Goal: Task Accomplishment & Management: Complete application form

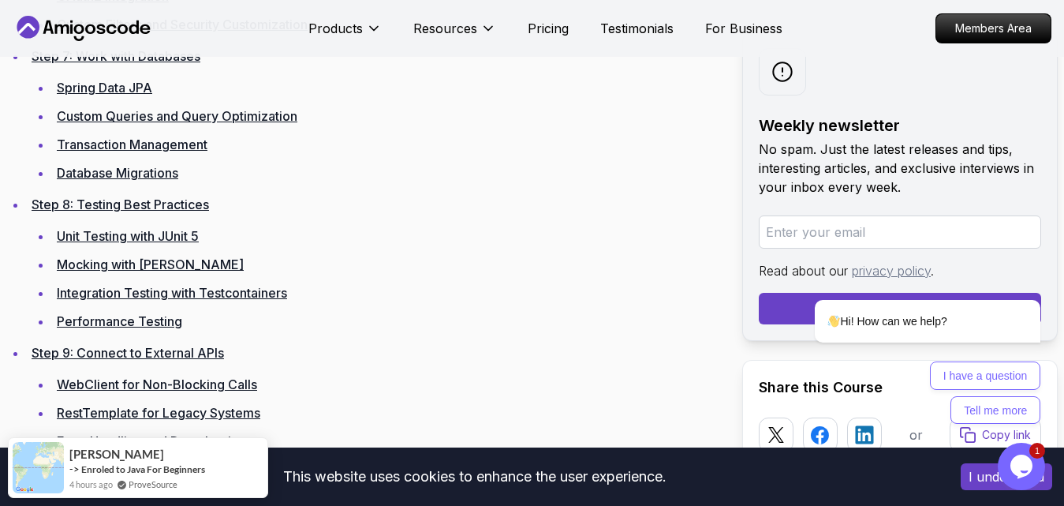
scroll to position [3216, 0]
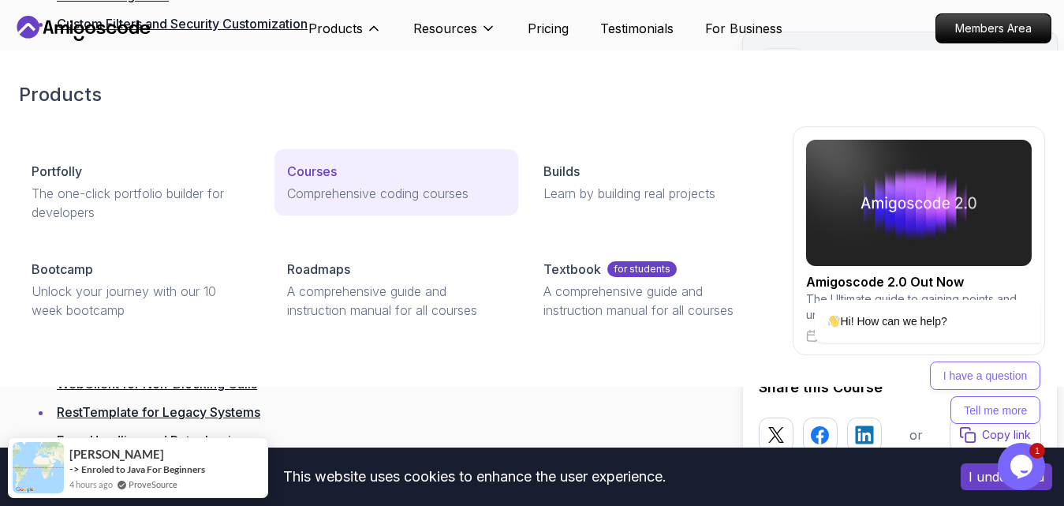
click at [321, 178] on p "Courses" at bounding box center [312, 171] width 50 height 19
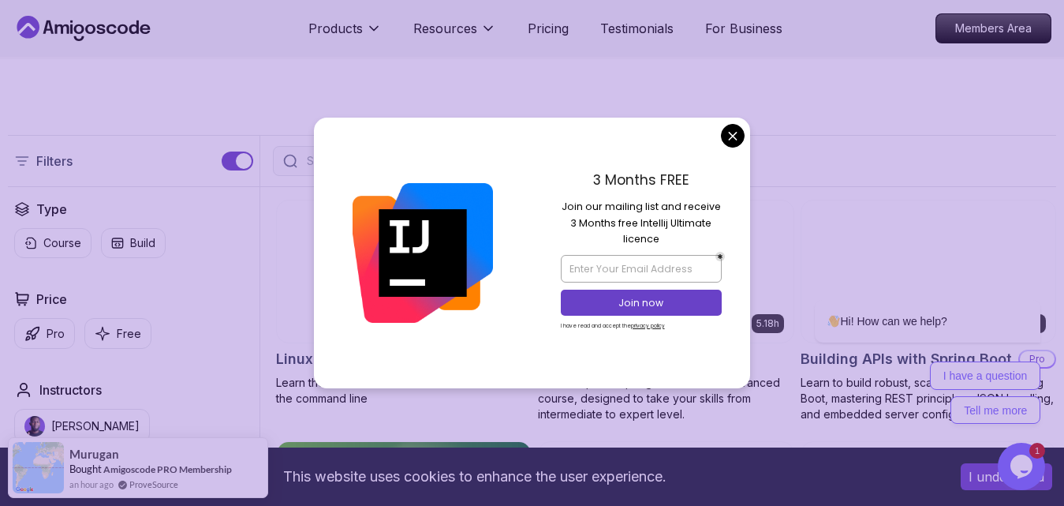
scroll to position [315, 0]
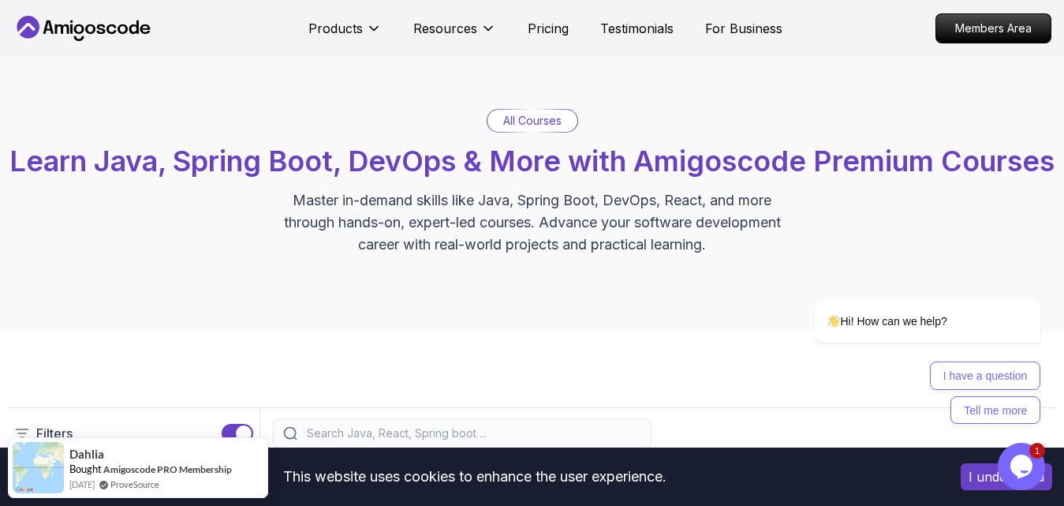
scroll to position [0, 0]
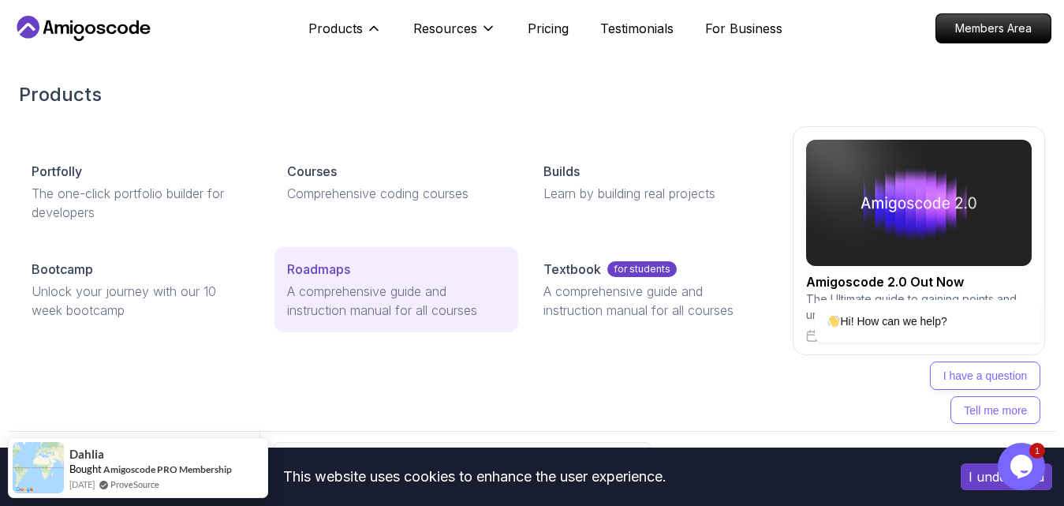
click at [323, 288] on p "A comprehensive guide and instruction manual for all courses" at bounding box center [396, 301] width 218 height 38
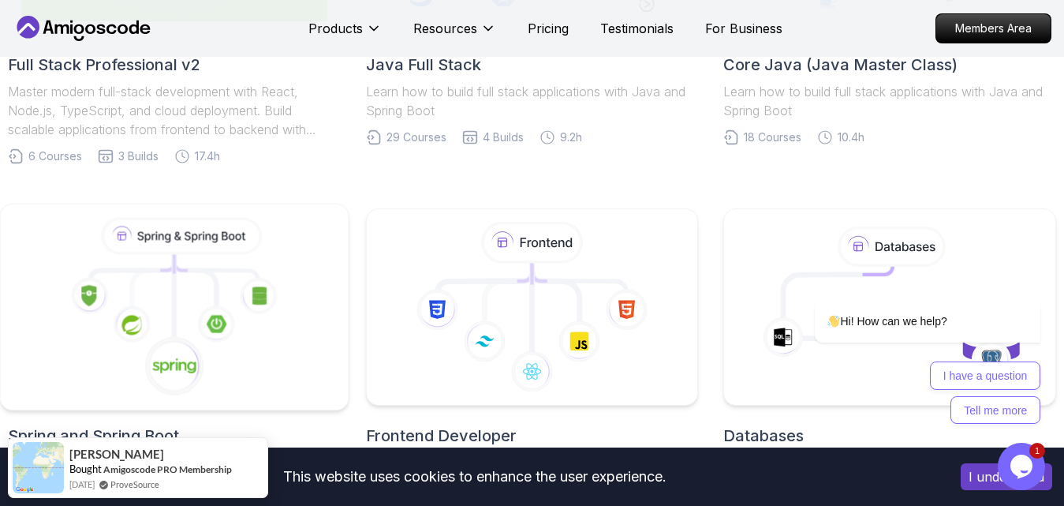
scroll to position [768, 0]
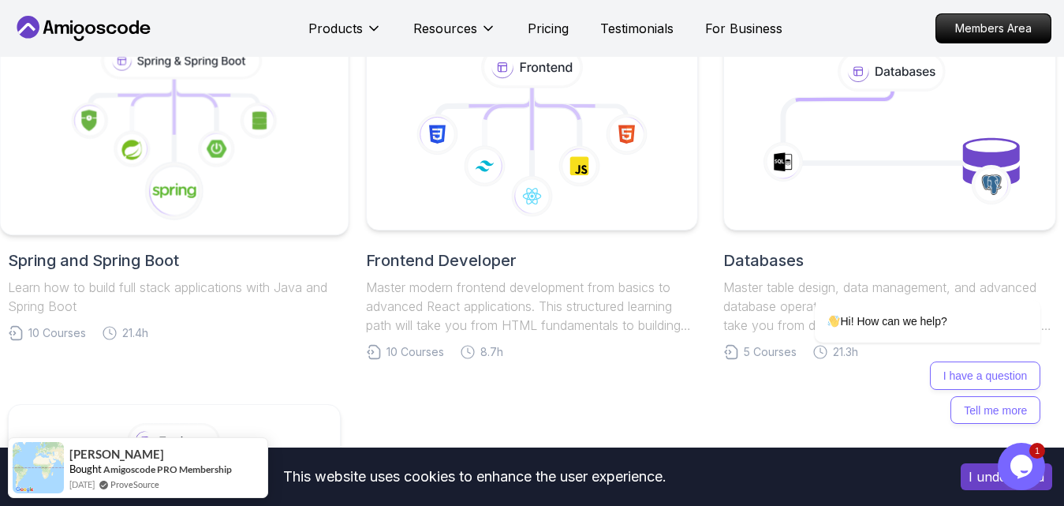
click at [180, 181] on icon at bounding box center [174, 191] width 60 height 60
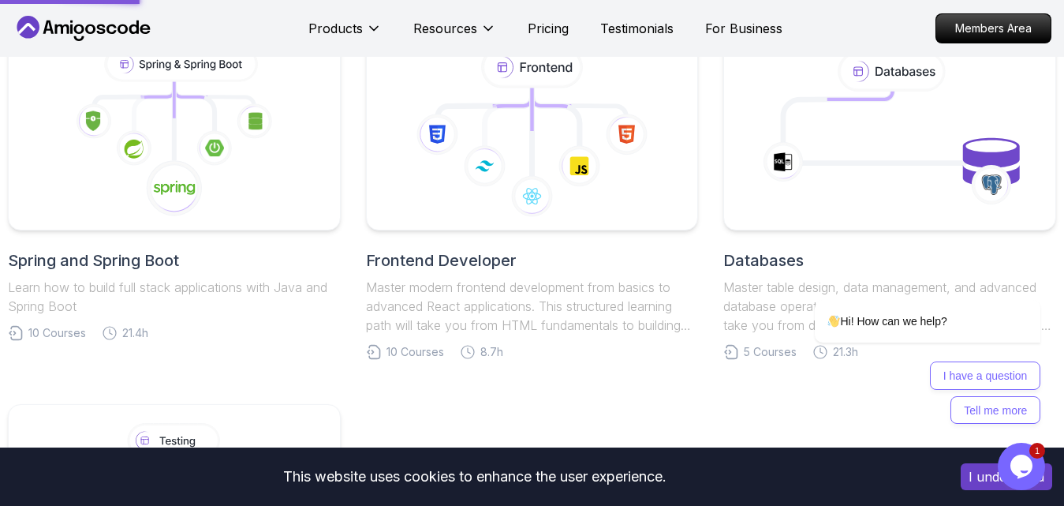
scroll to position [1021, 0]
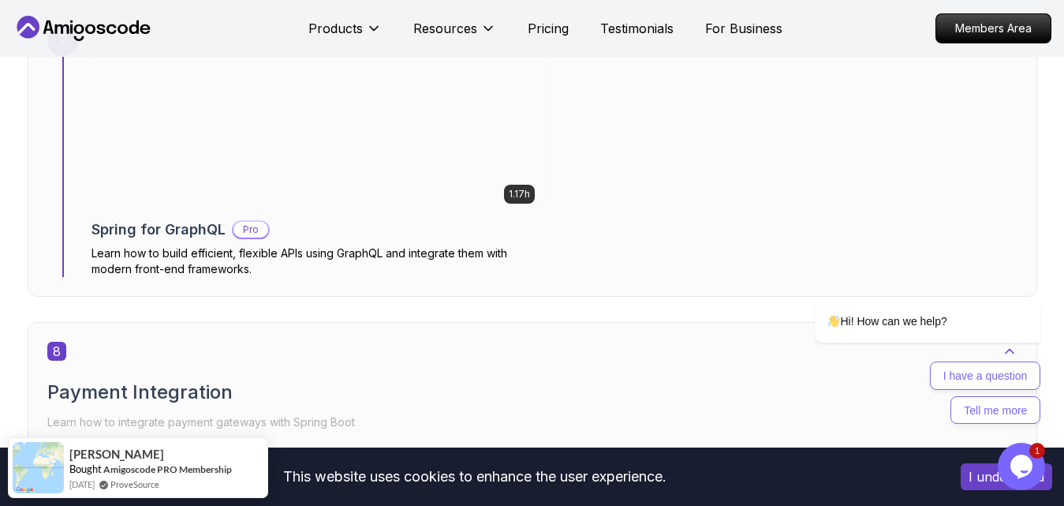
scroll to position [4937, 0]
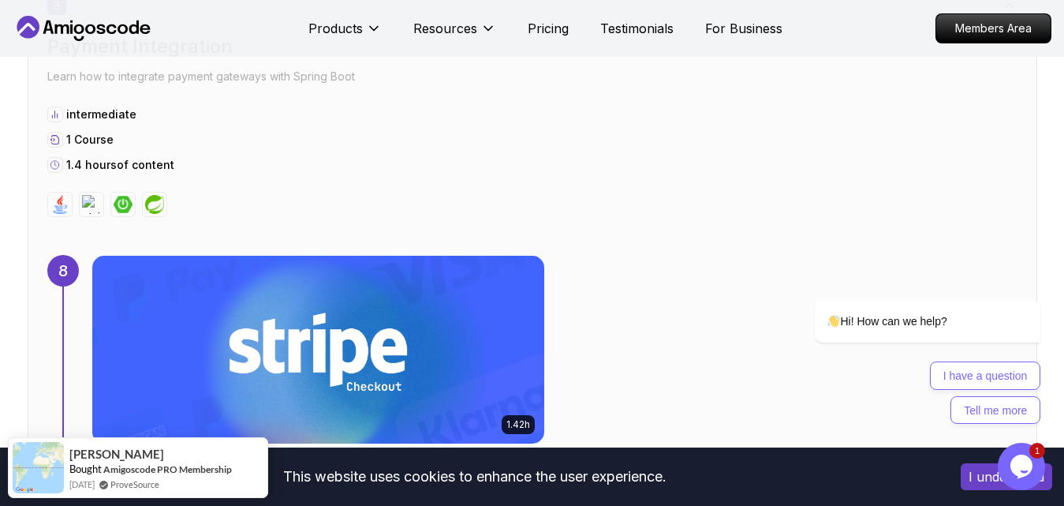
click at [406, 199] on div "8 Payment Integration Learn how to integrate payment gateways with Spring Boot …" at bounding box center [532, 106] width 970 height 221
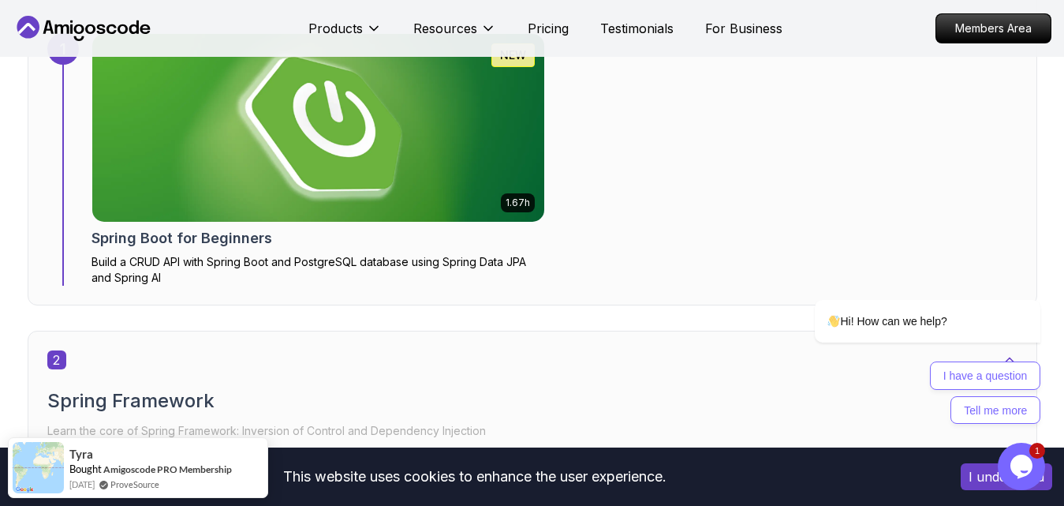
scroll to position [0, 0]
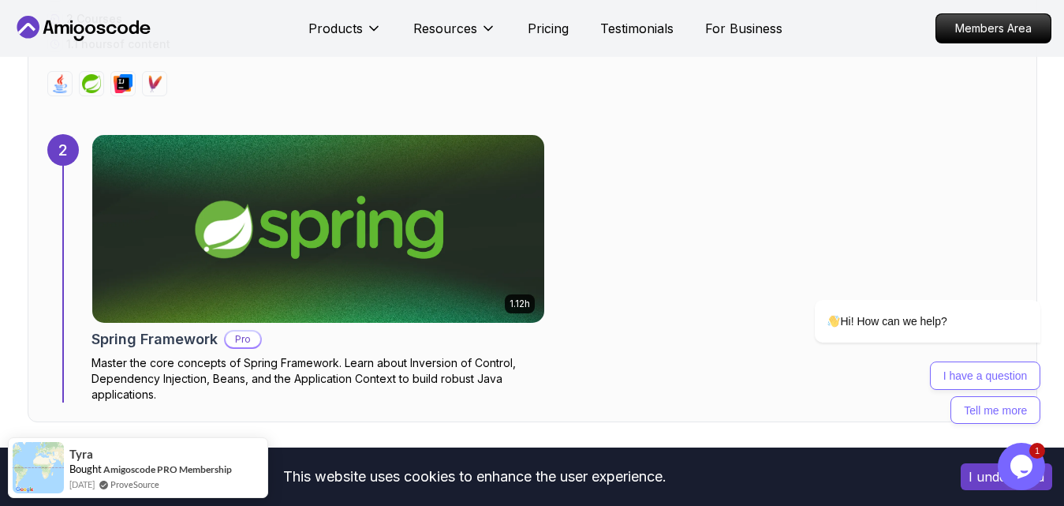
click at [322, 252] on img at bounding box center [317, 228] width 475 height 197
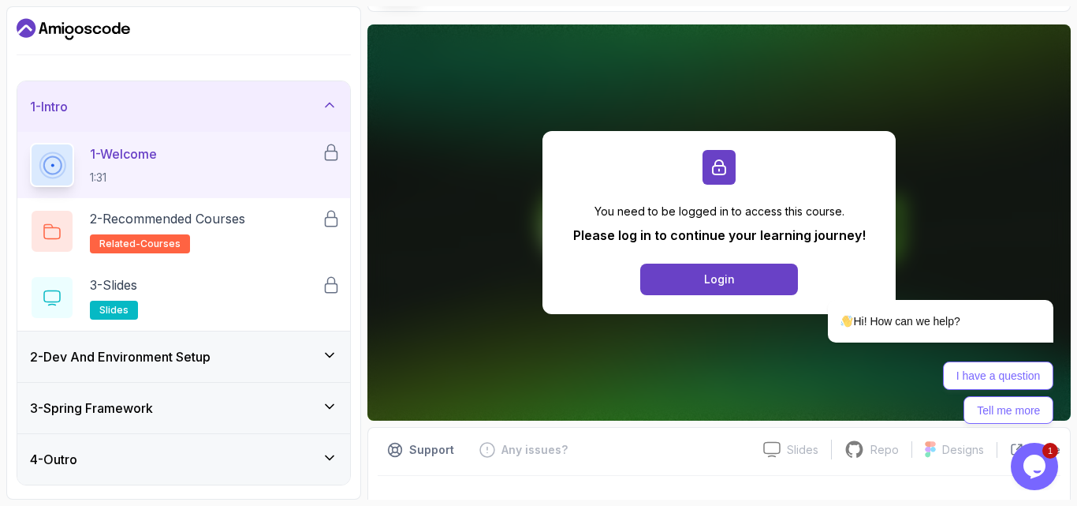
scroll to position [134, 0]
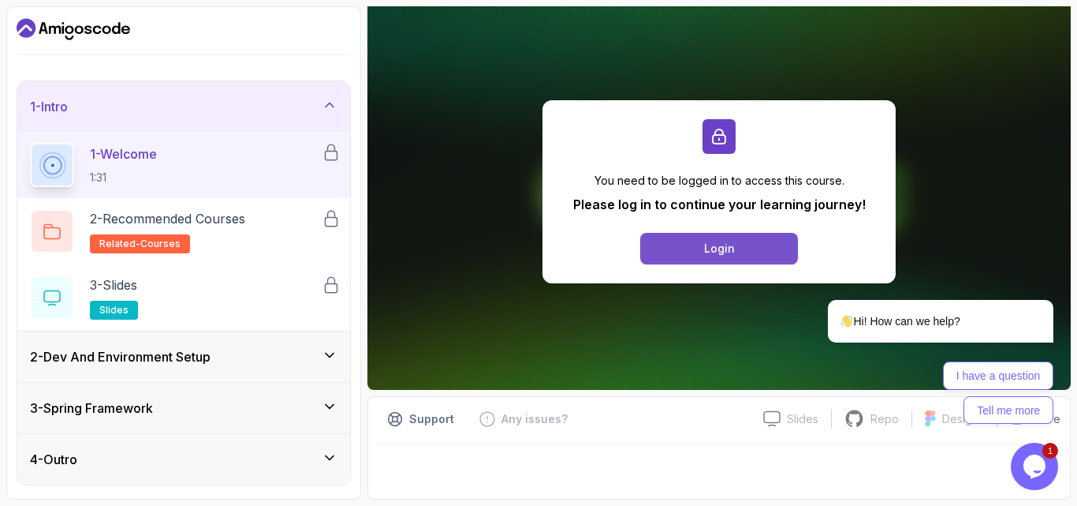
click at [679, 252] on button "Login" at bounding box center [719, 249] width 158 height 32
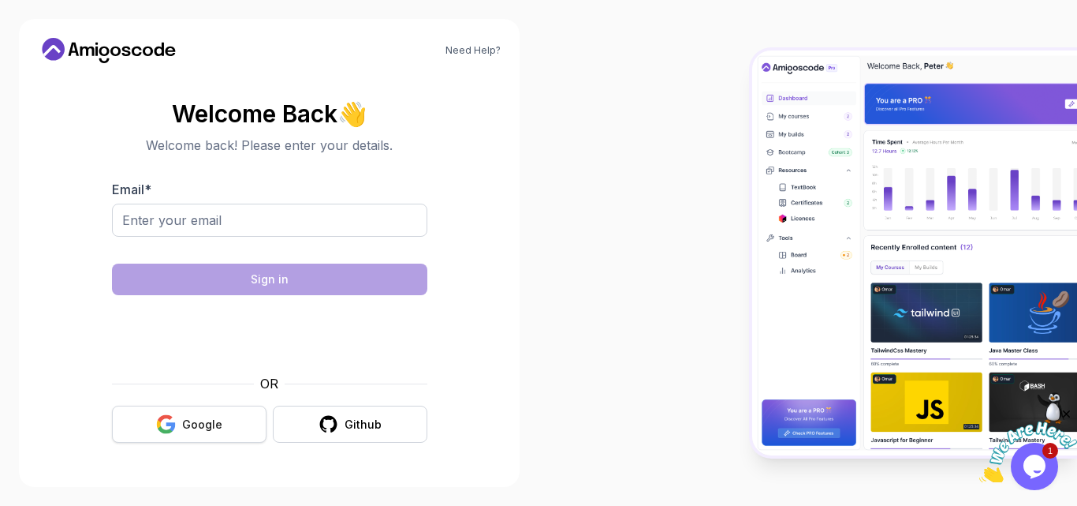
click at [187, 428] on div "Google" at bounding box center [202, 424] width 40 height 16
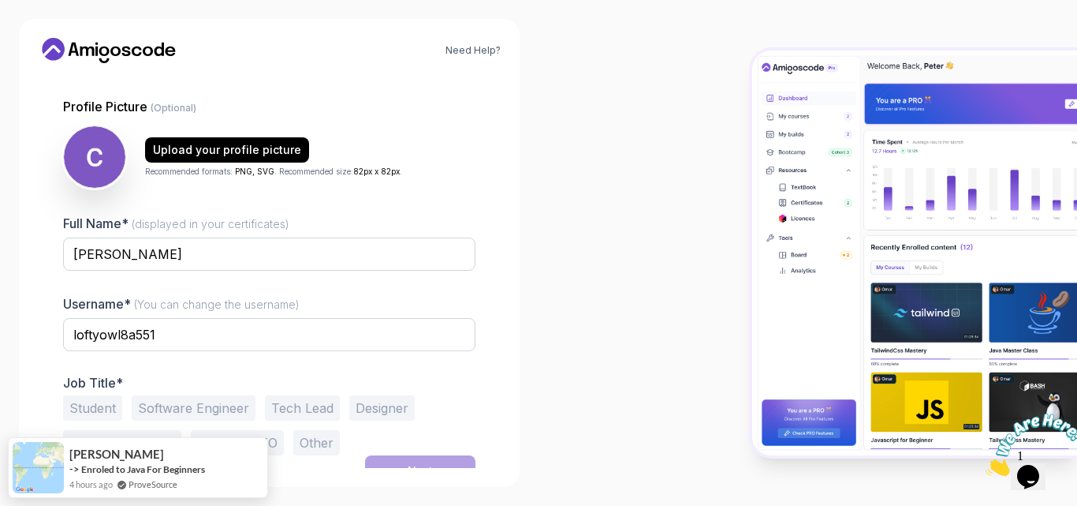
scroll to position [152, 0]
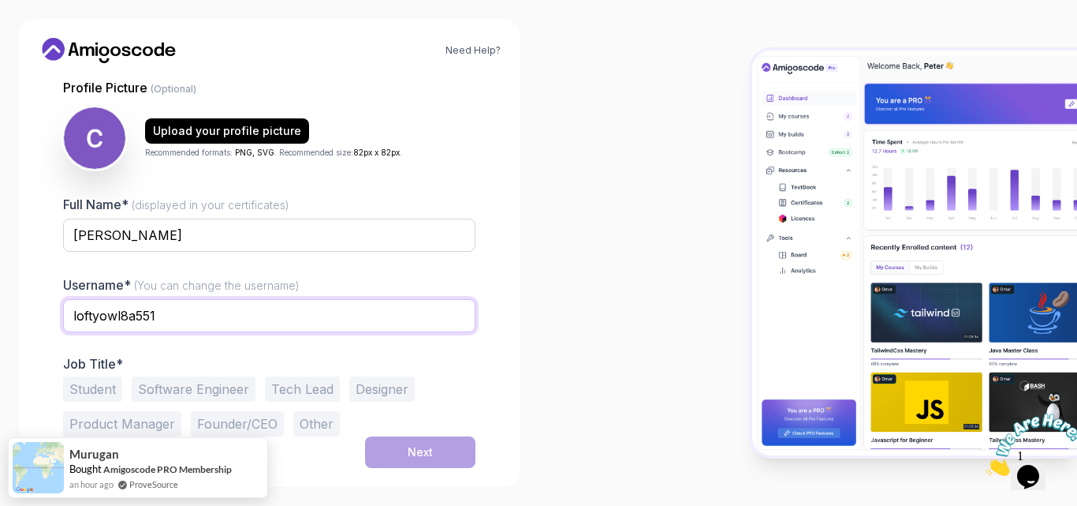
click at [168, 316] on input "loftyowl8a551" at bounding box center [269, 315] width 412 height 33
type input "l"
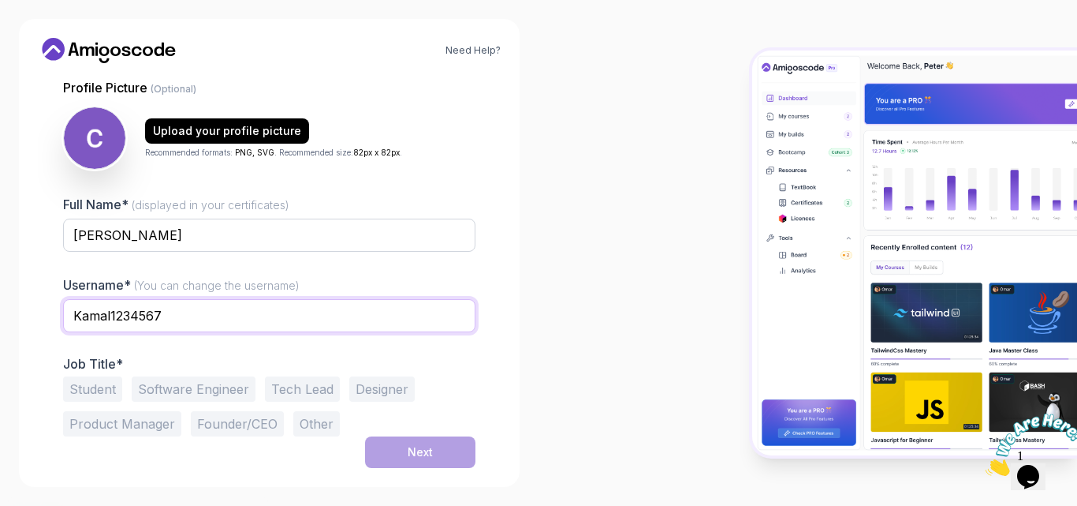
type input "Kamal1234567"
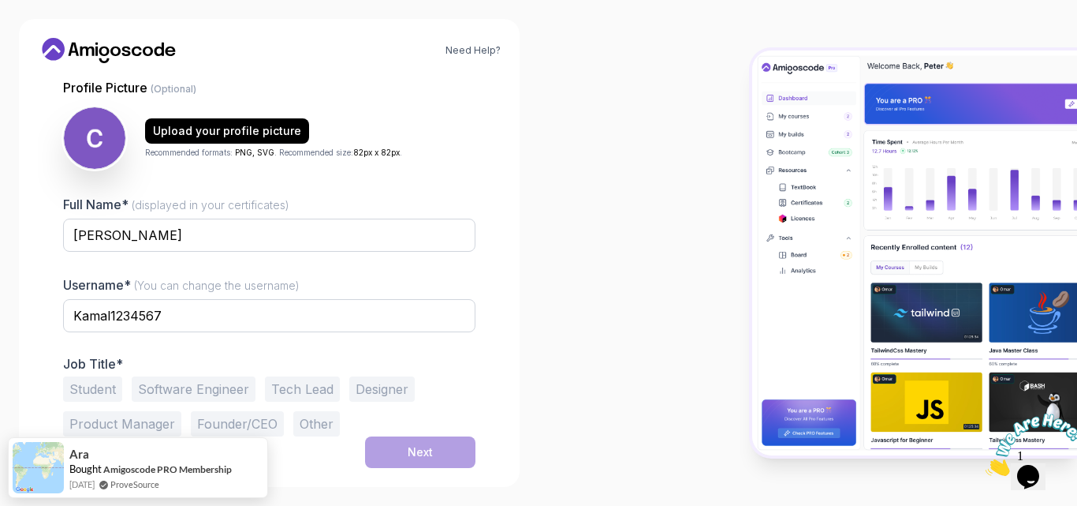
click at [174, 390] on button "Software Engineer" at bounding box center [194, 388] width 124 height 25
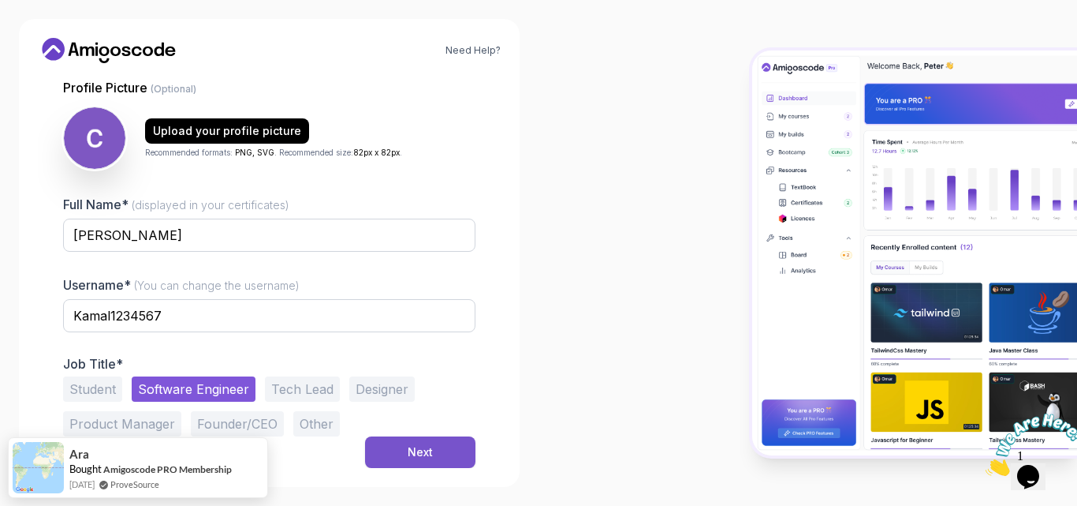
click at [427, 459] on div "Next" at bounding box center [420, 452] width 25 height 16
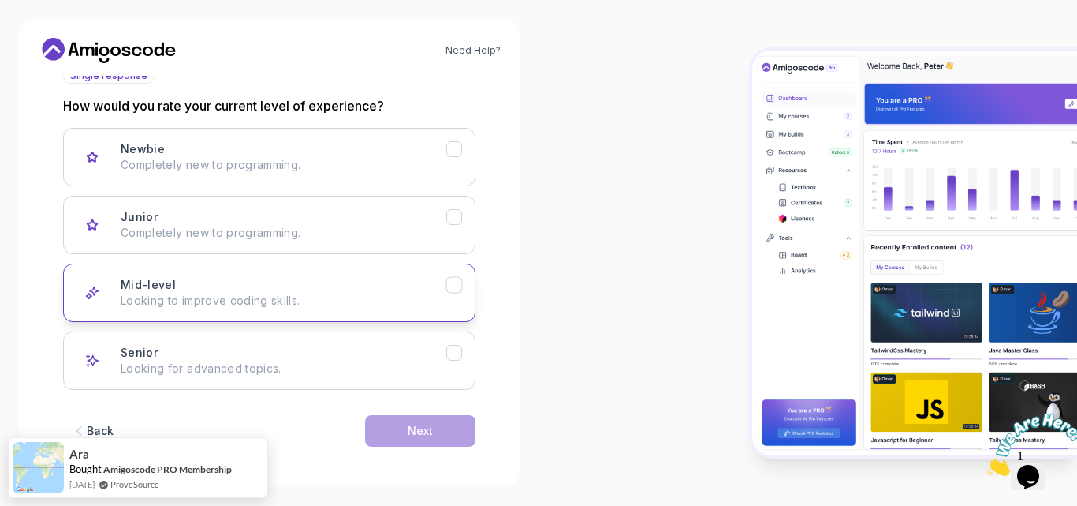
scroll to position [199, 0]
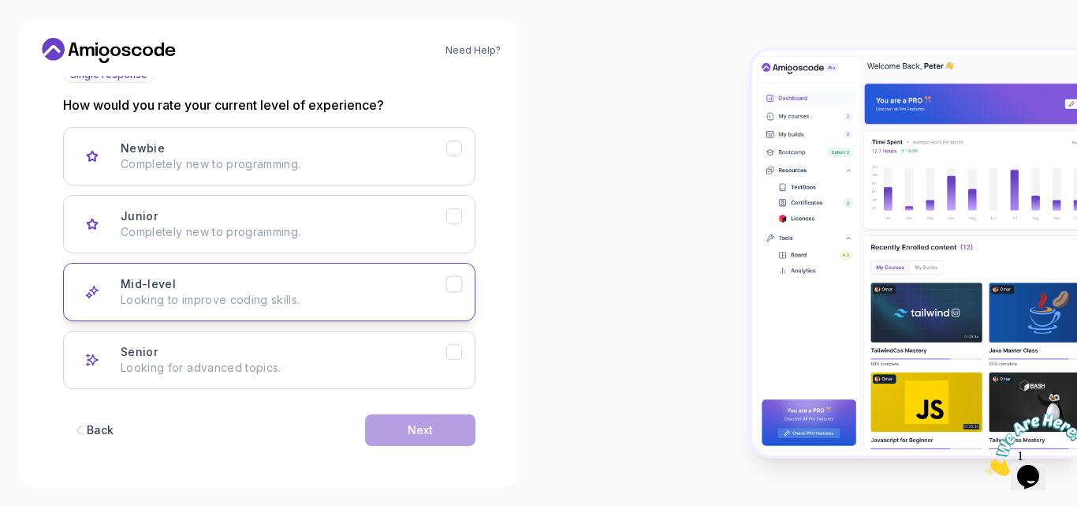
click at [465, 283] on button "Mid-level Looking to improve coding skills." at bounding box center [269, 292] width 412 height 58
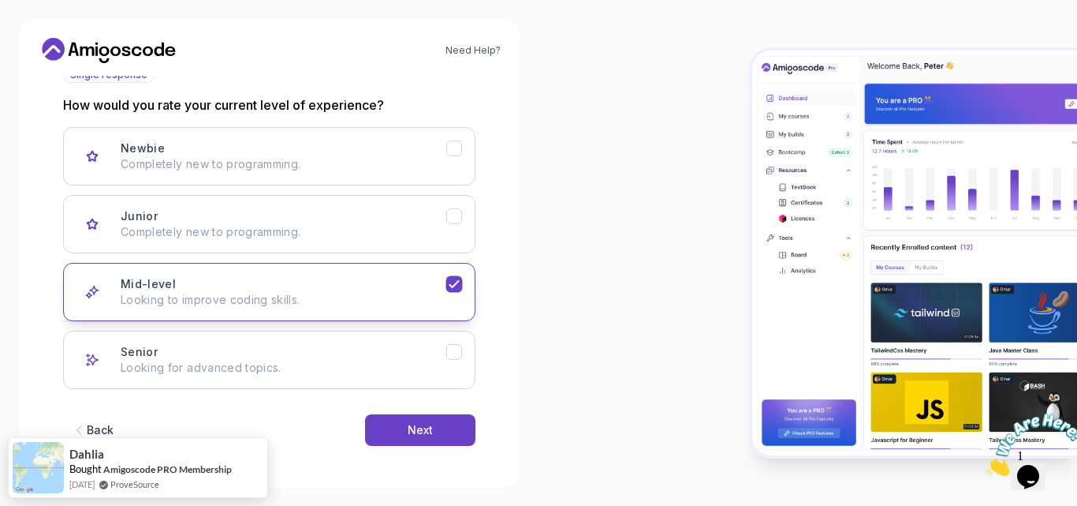
scroll to position [202, 0]
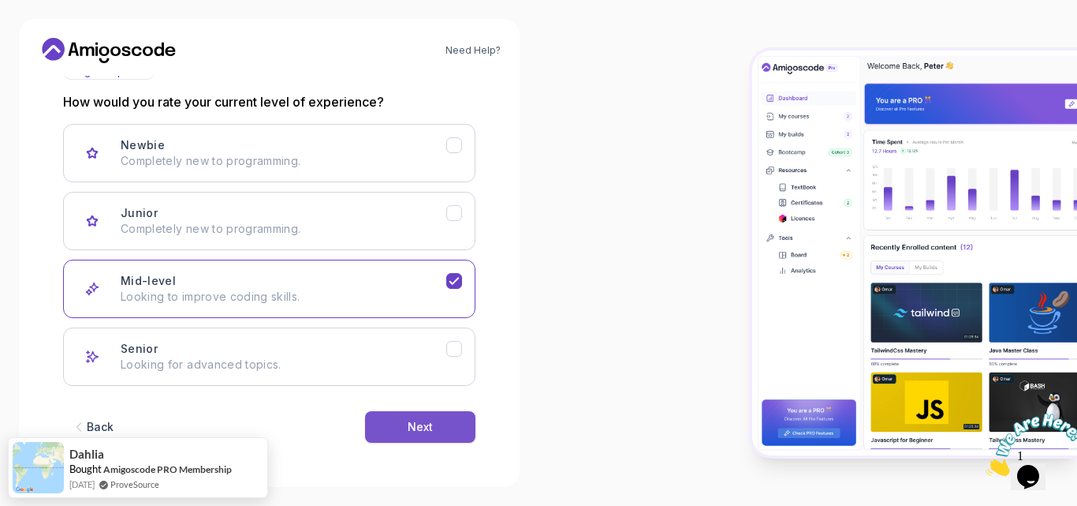
click at [422, 420] on div "Next" at bounding box center [420, 427] width 25 height 16
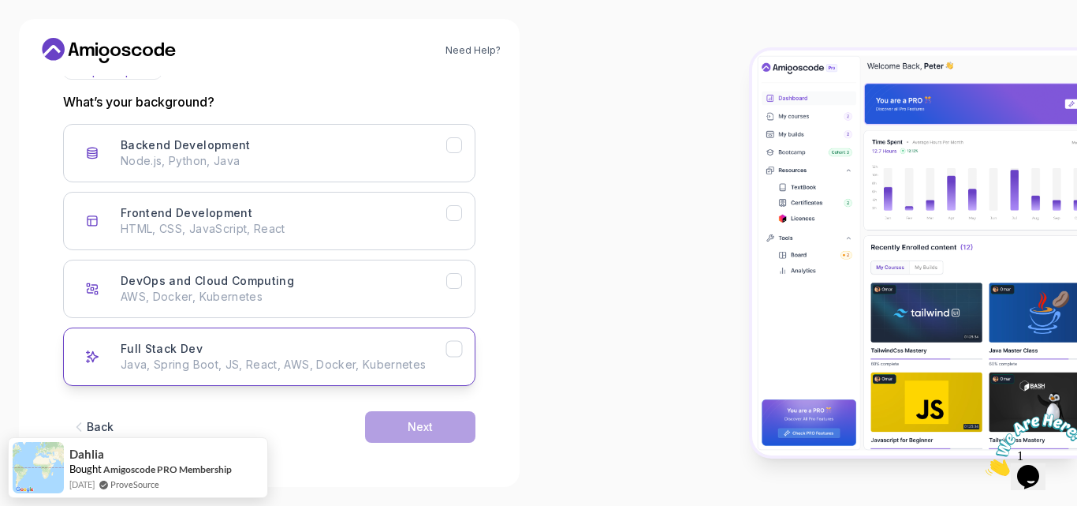
click at [448, 347] on icon "Full Stack Dev" at bounding box center [454, 348] width 15 height 15
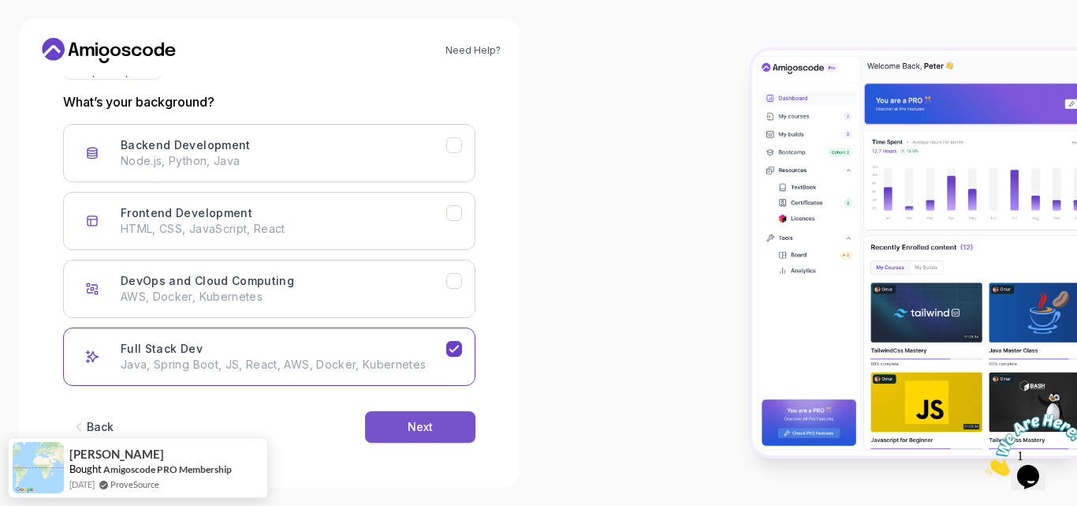
click at [420, 423] on div "Next" at bounding box center [420, 427] width 25 height 16
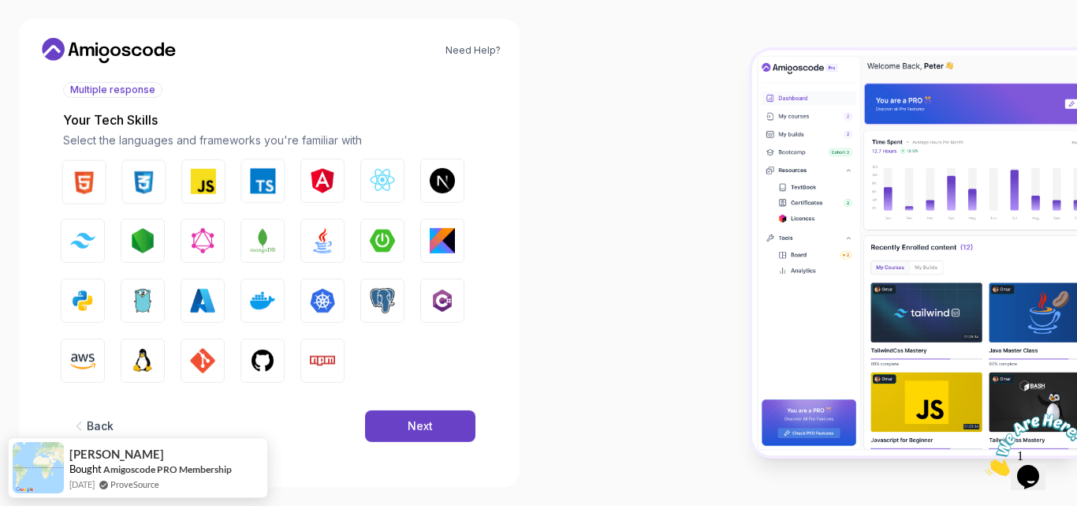
scroll to position [183, 0]
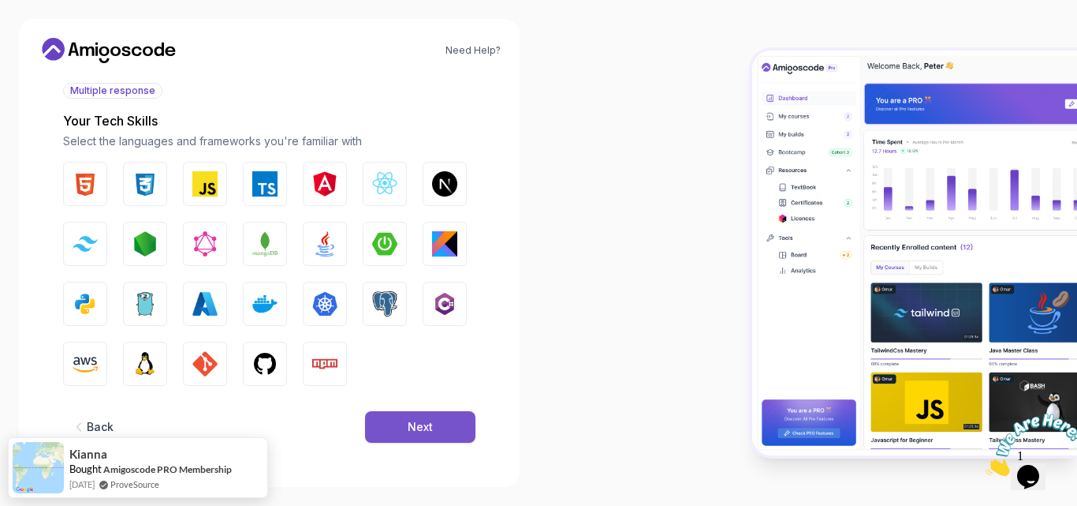
click at [414, 431] on div "Next" at bounding box center [420, 427] width 25 height 16
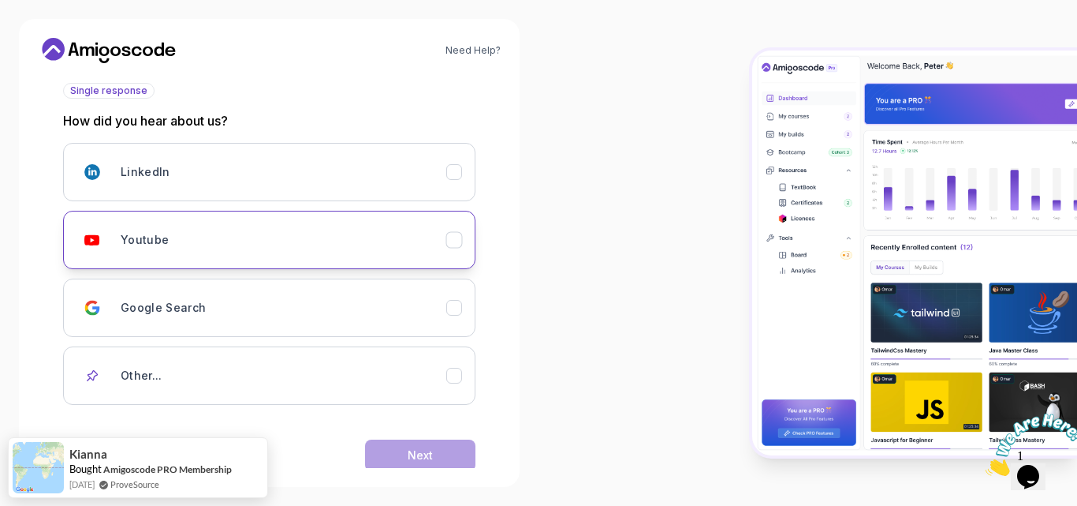
click at [458, 241] on icon "Youtube" at bounding box center [454, 240] width 15 height 15
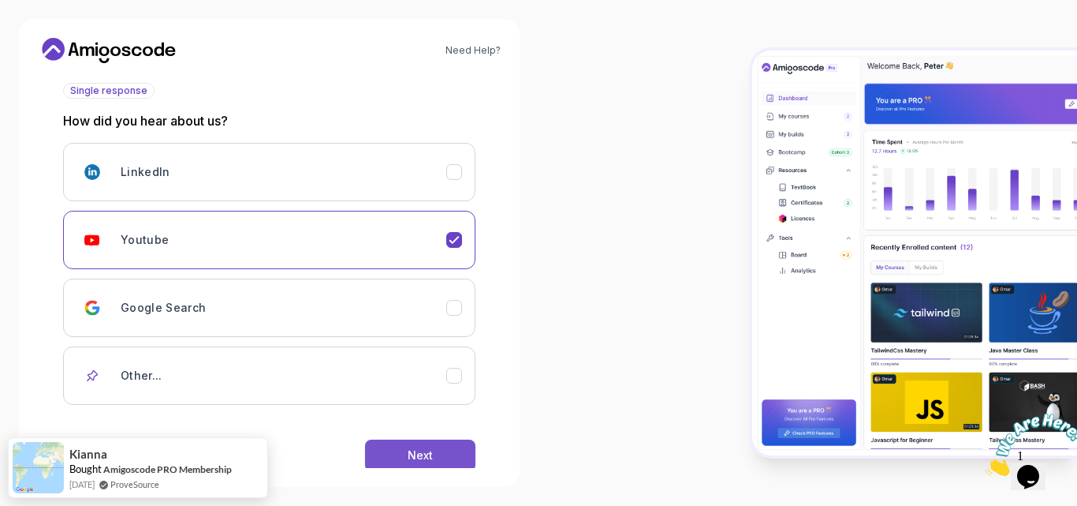
click at [431, 453] on div "Next" at bounding box center [420, 455] width 25 height 16
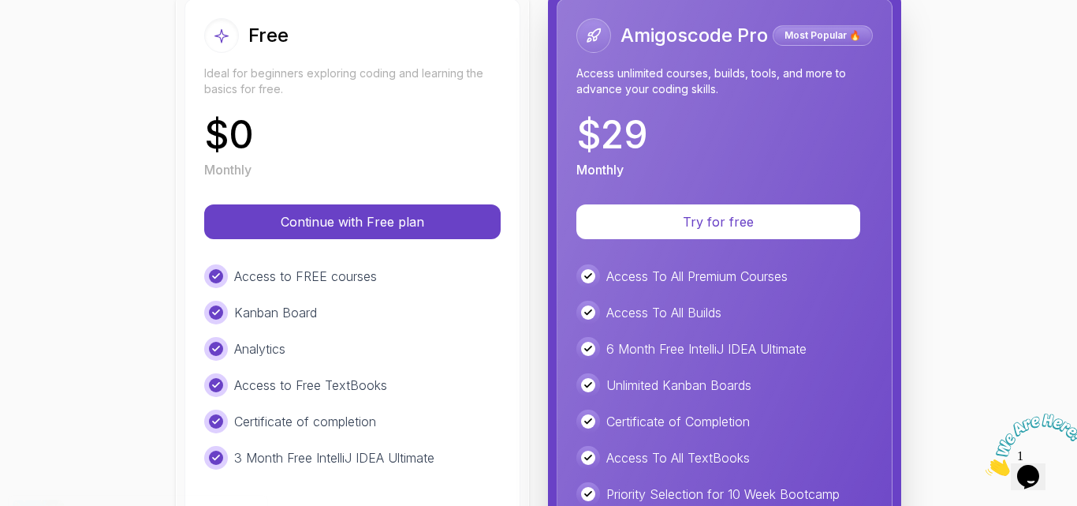
scroll to position [175, 0]
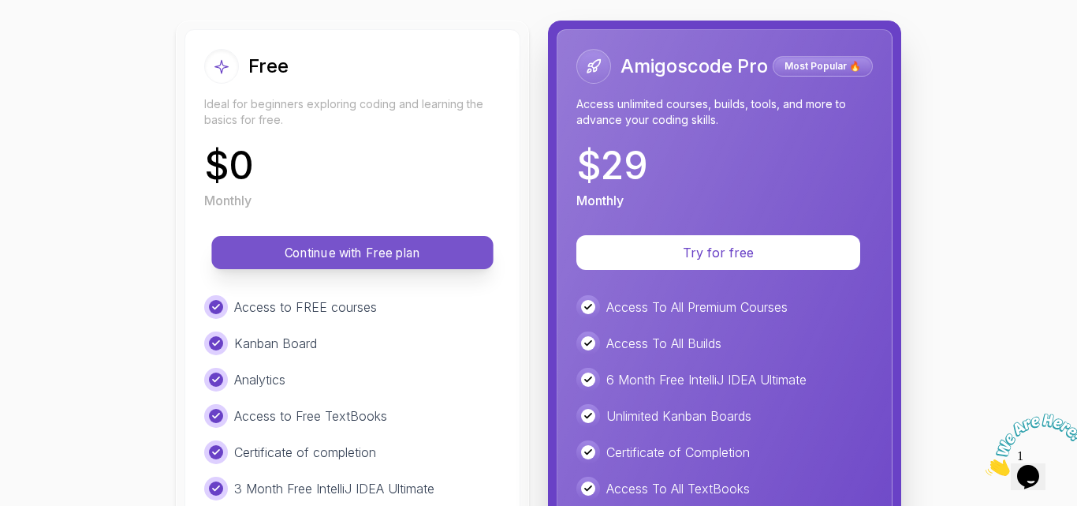
click at [385, 252] on p "Continue with Free plan" at bounding box center [353, 253] width 246 height 18
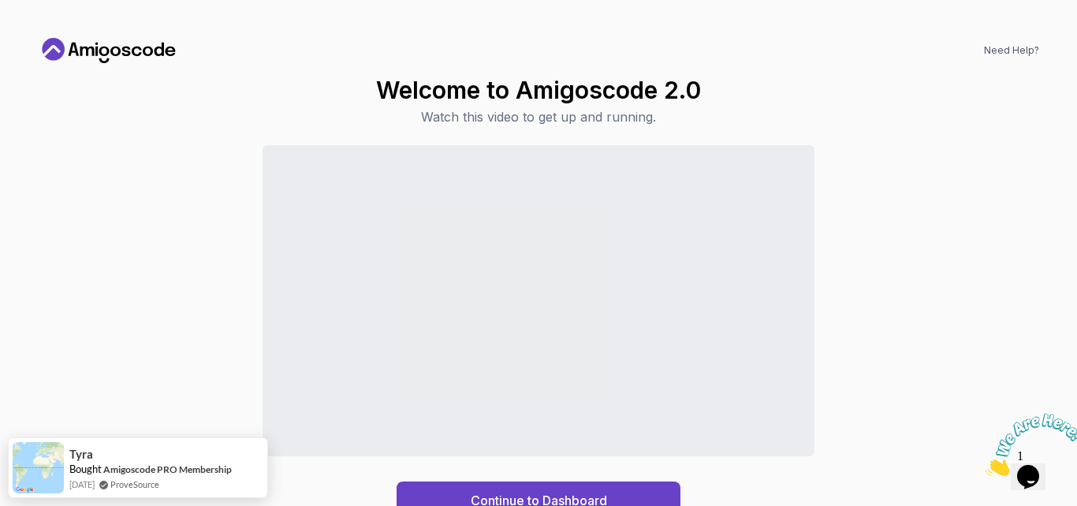
click at [986, 465] on icon "Close" at bounding box center [986, 471] width 0 height 13
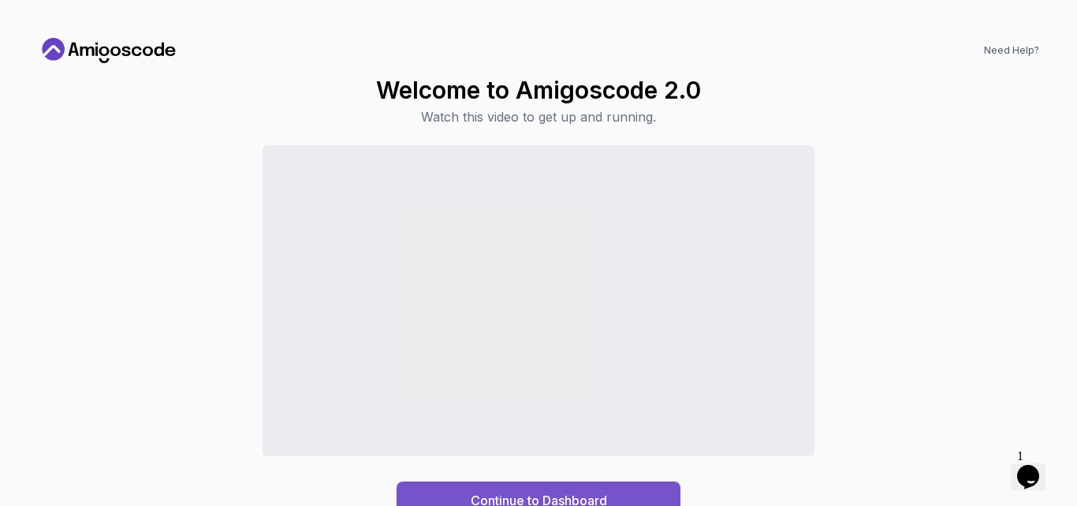
click at [552, 491] on div "Continue to Dashboard" at bounding box center [539, 500] width 136 height 19
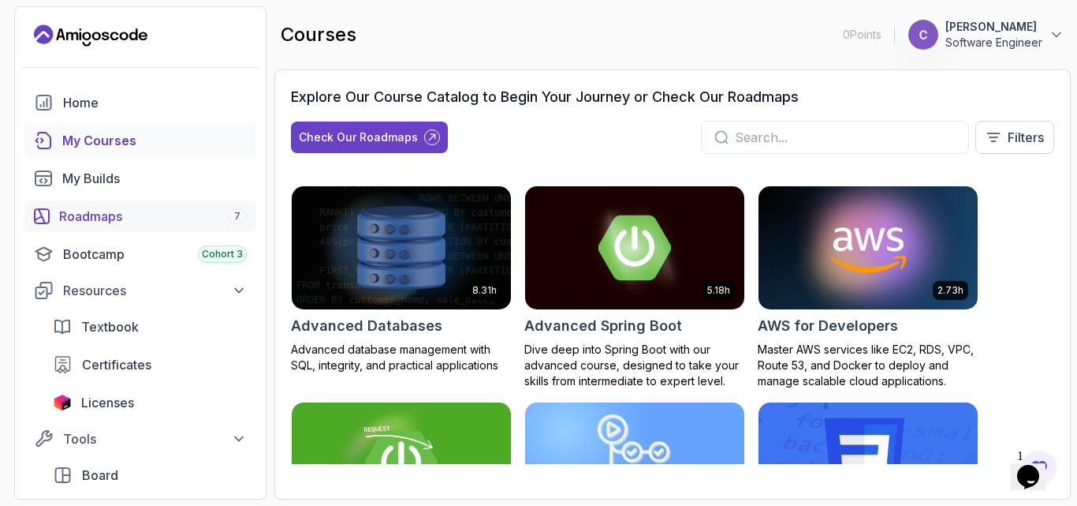
click at [125, 211] on div "Roadmaps 7" at bounding box center [153, 216] width 188 height 19
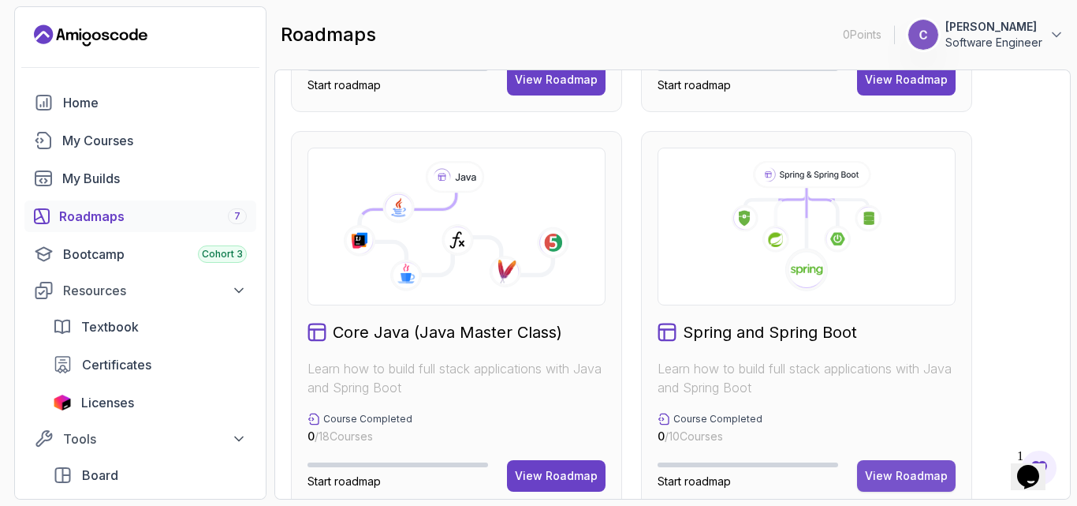
scroll to position [480, 0]
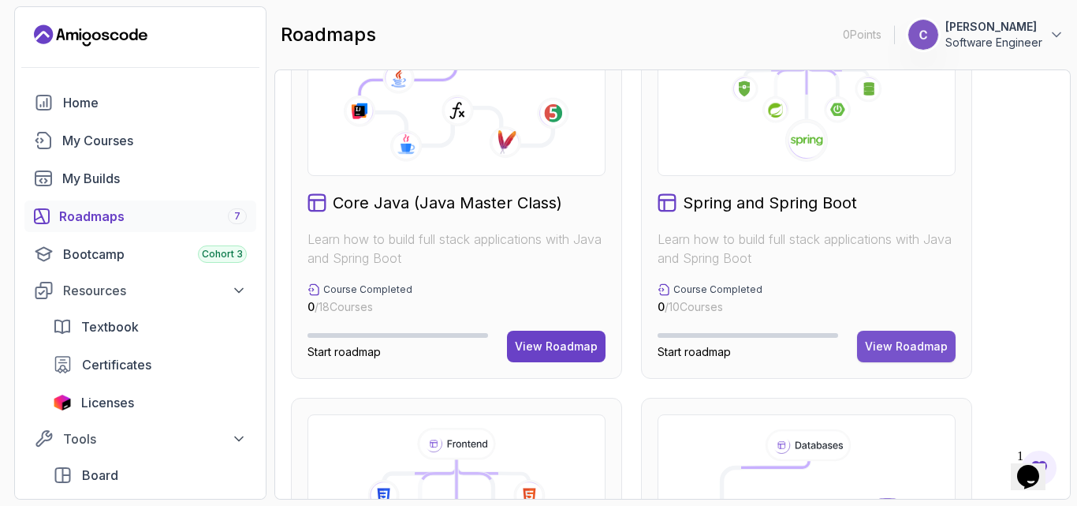
click at [923, 345] on div "View Roadmap" at bounding box center [906, 346] width 83 height 16
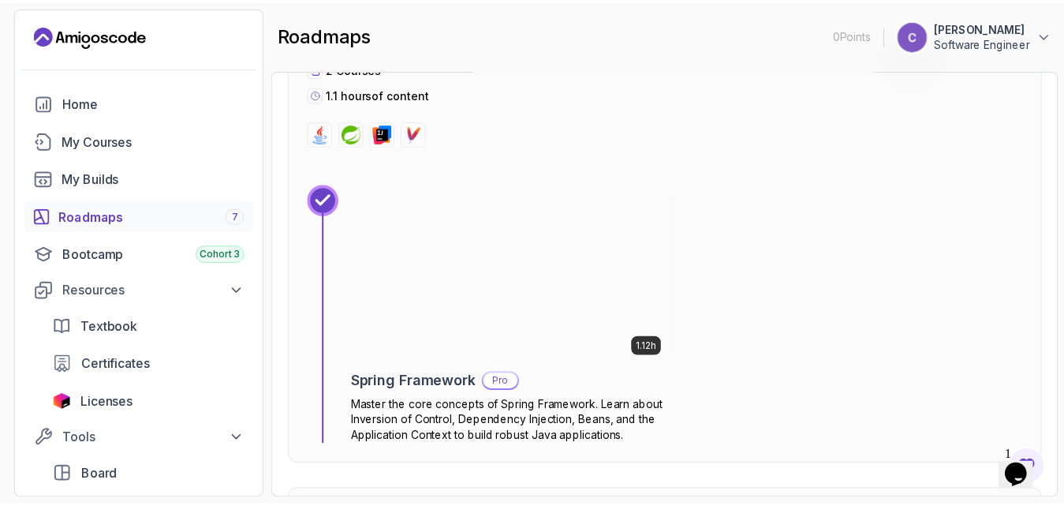
scroll to position [1267, 0]
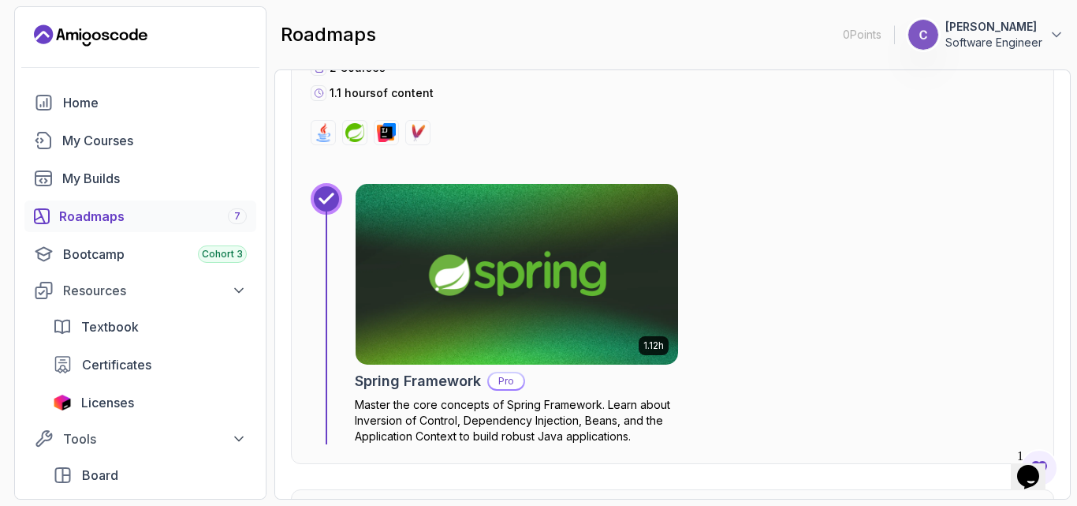
click at [526, 306] on img at bounding box center [517, 274] width 338 height 190
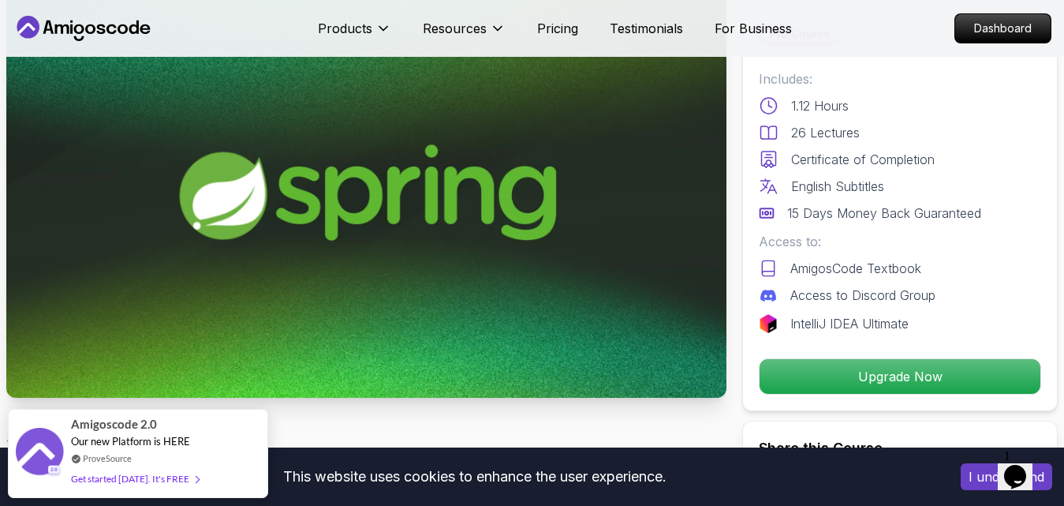
scroll to position [99, 0]
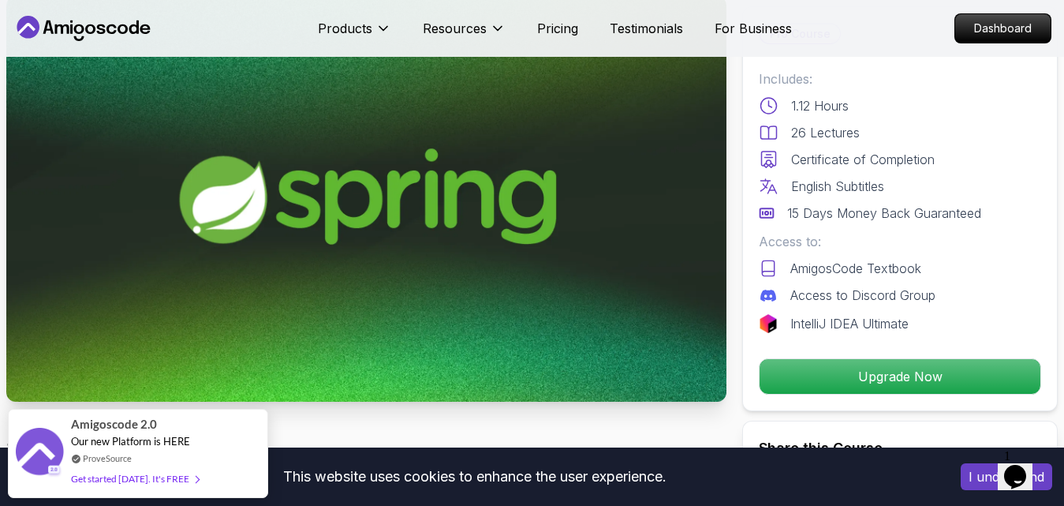
click at [543, 234] on img at bounding box center [366, 198] width 720 height 405
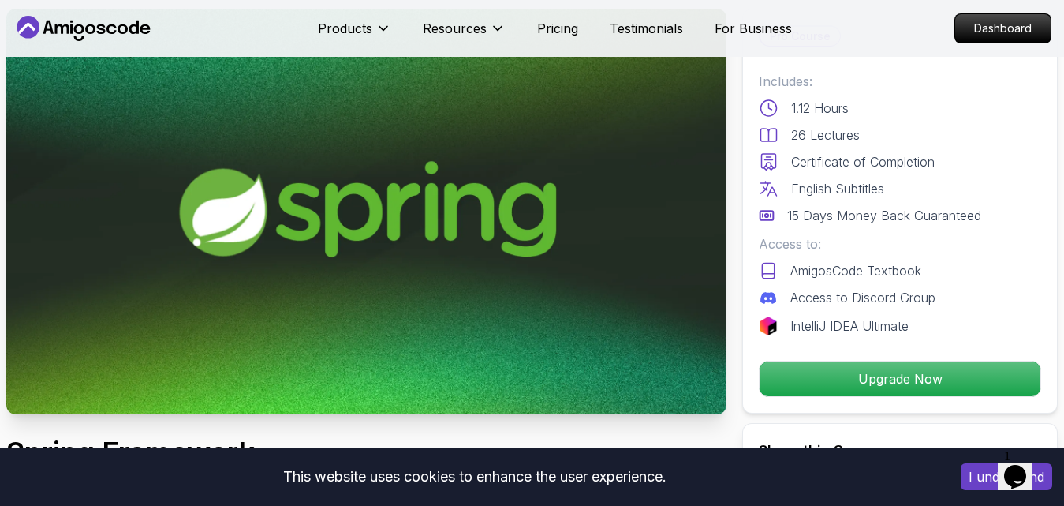
scroll to position [65, 0]
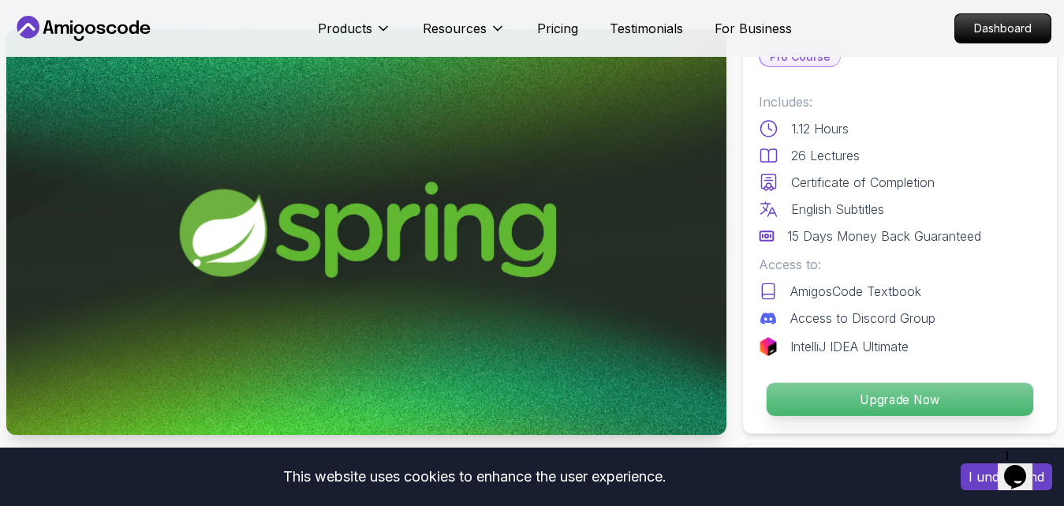
click at [825, 411] on p "Upgrade Now" at bounding box center [900, 399] width 267 height 33
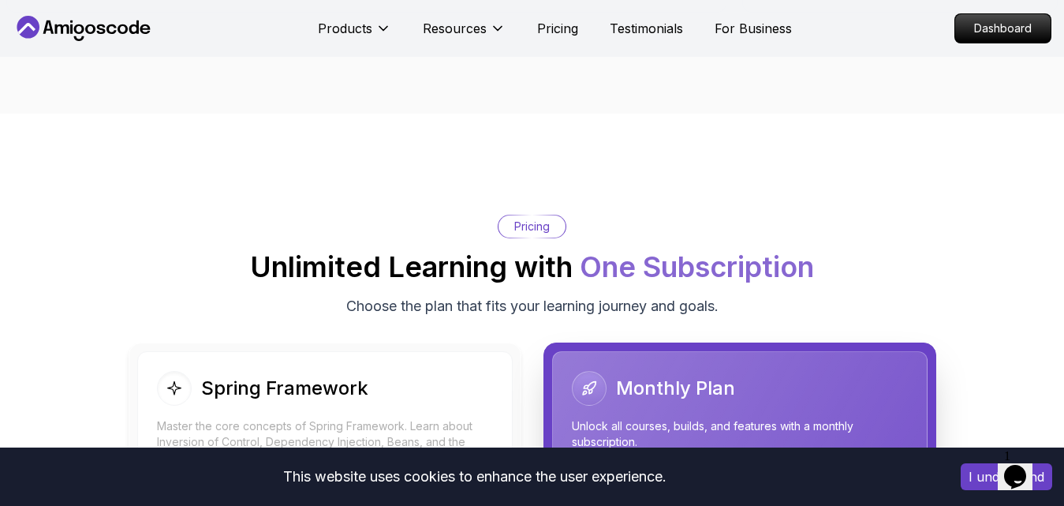
scroll to position [2532, 0]
